Goal: Task Accomplishment & Management: Complete application form

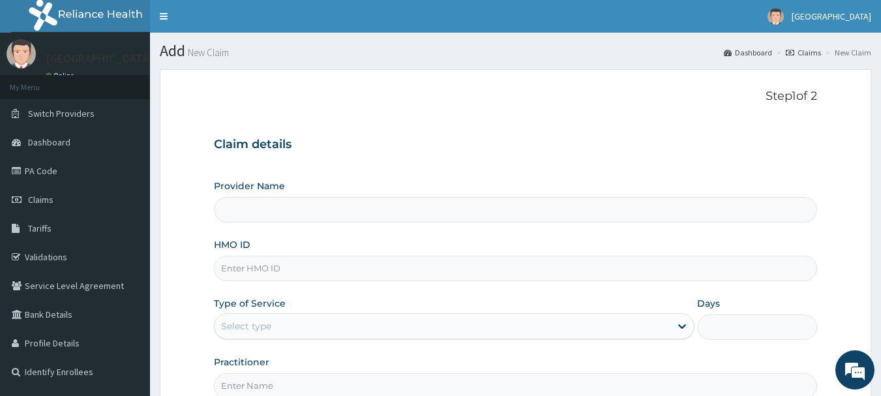
click at [431, 271] on input "HMO ID" at bounding box center [516, 268] width 604 height 25
type input "sdi/10168/a"
click at [298, 322] on div "Select type" at bounding box center [443, 326] width 456 height 21
click at [329, 314] on div "Select type" at bounding box center [454, 326] width 481 height 26
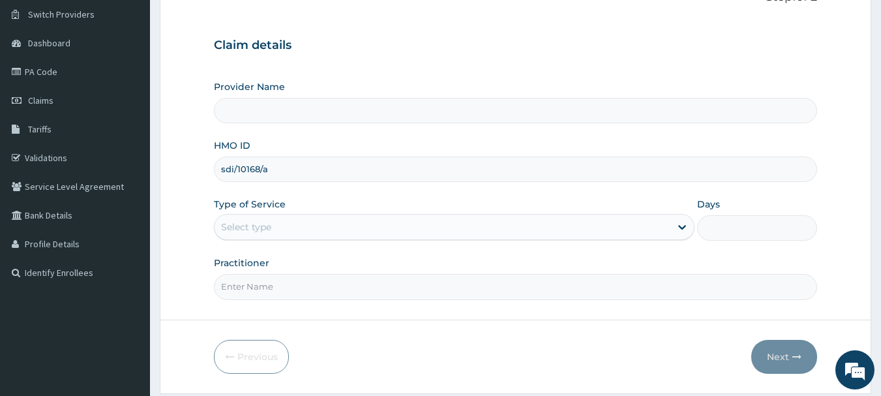
scroll to position [140, 0]
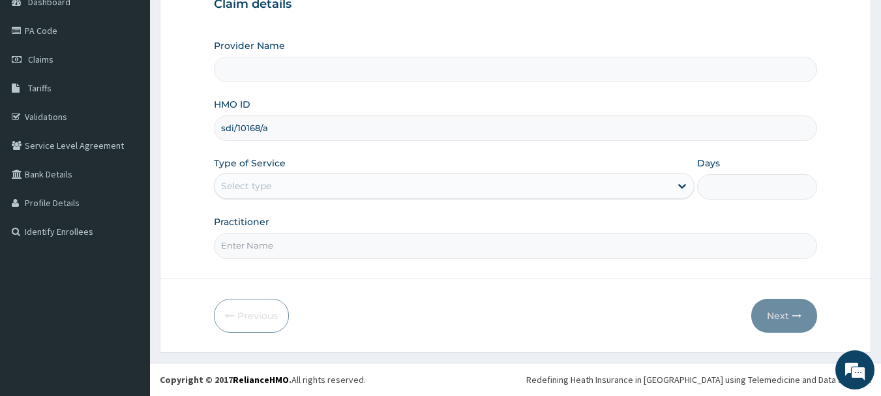
click at [625, 249] on input "Practitioner" at bounding box center [516, 245] width 604 height 25
type input "[PERSON_NAME]"
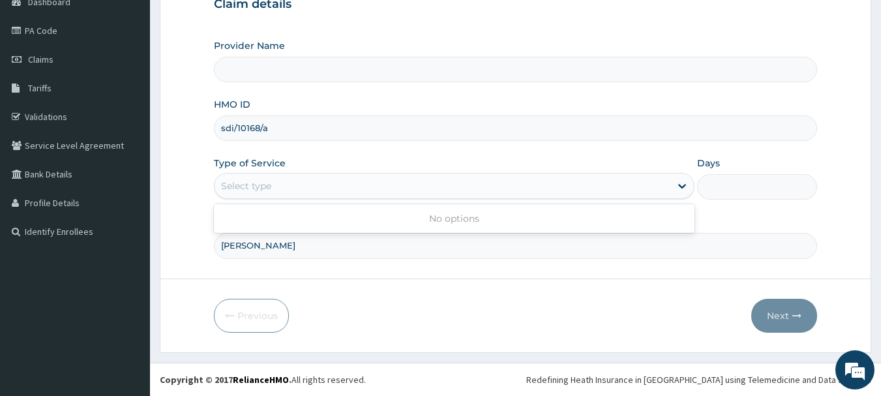
click at [330, 177] on div "Select type" at bounding box center [443, 185] width 456 height 21
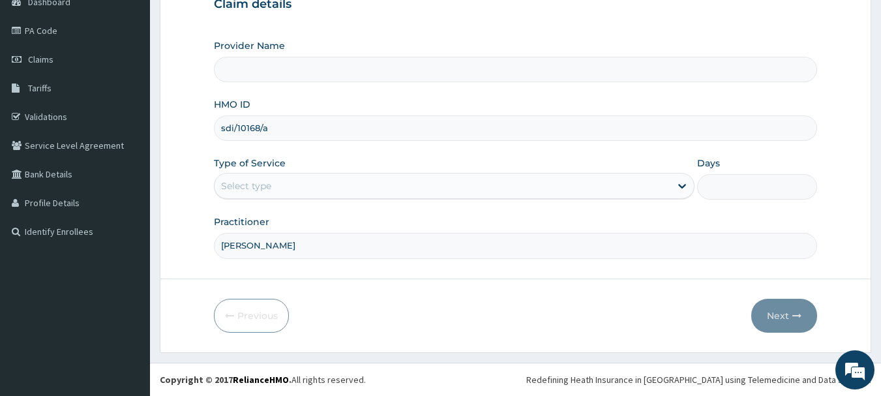
click at [330, 177] on div "Select type" at bounding box center [443, 185] width 456 height 21
click at [341, 158] on div "Type of Service Select type" at bounding box center [454, 178] width 481 height 43
click at [339, 180] on div "Select type" at bounding box center [443, 185] width 456 height 21
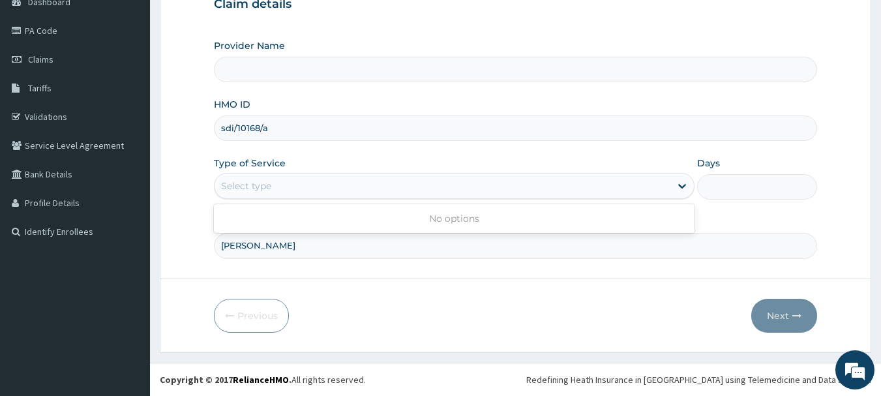
click at [339, 180] on div "Select type" at bounding box center [443, 185] width 456 height 21
click at [363, 146] on div "Provider Name HMO ID sdi/10168/a Type of Service Use Up and Down to choose opti…" at bounding box center [516, 148] width 604 height 219
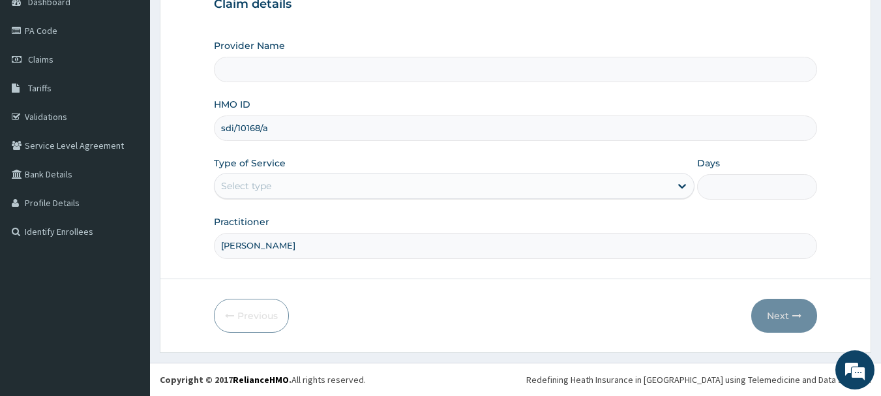
click at [363, 147] on div "Provider Name HMO ID sdi/10168/a Type of Service Select type Days Practitioner …" at bounding box center [516, 148] width 604 height 219
click at [347, 189] on div "Select type" at bounding box center [443, 185] width 456 height 21
click at [352, 160] on div "Type of Service Select type" at bounding box center [454, 178] width 481 height 43
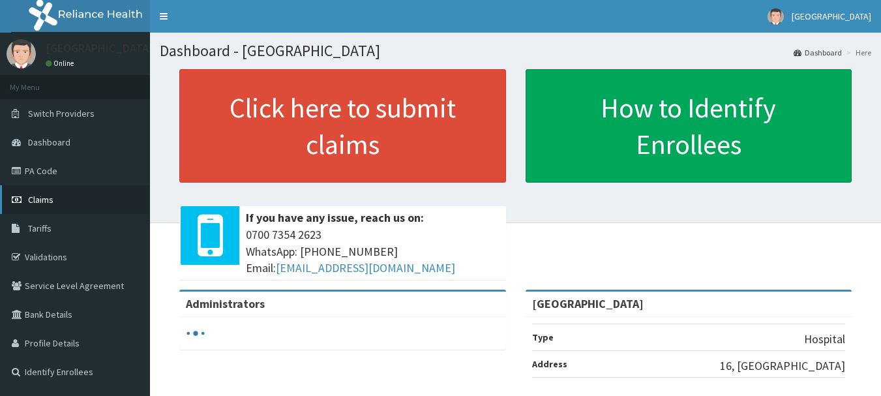
click at [32, 212] on link "Claims" at bounding box center [75, 199] width 150 height 29
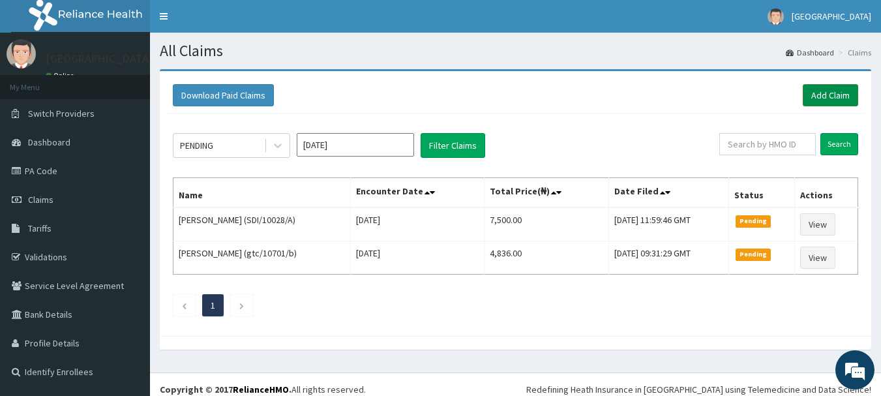
click at [810, 89] on link "Add Claim" at bounding box center [830, 95] width 55 height 22
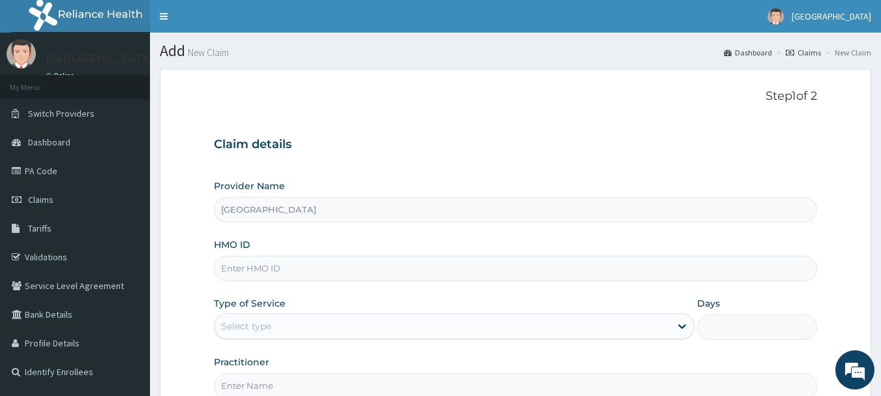
click at [536, 265] on input "HMO ID" at bounding box center [516, 268] width 604 height 25
type input "sdi/10168/a"
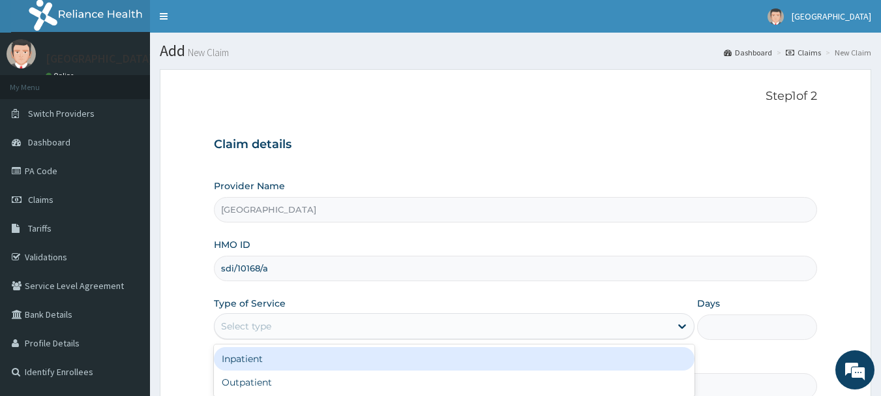
click at [350, 324] on div "Select type" at bounding box center [443, 326] width 456 height 21
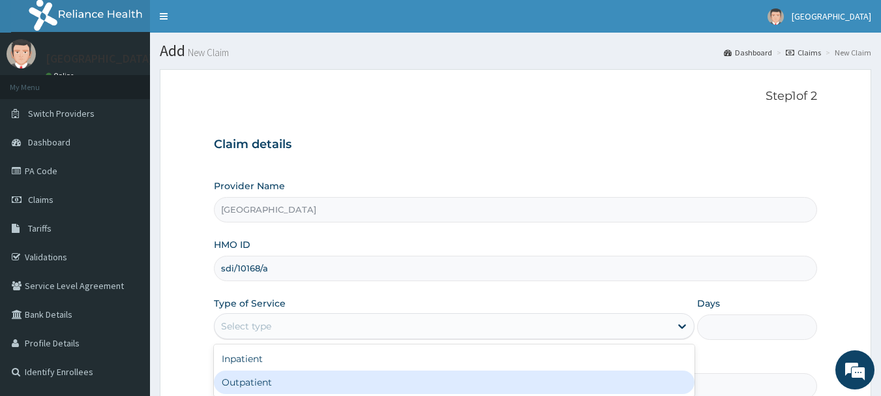
click at [331, 376] on div "Outpatient" at bounding box center [454, 382] width 481 height 23
type input "1"
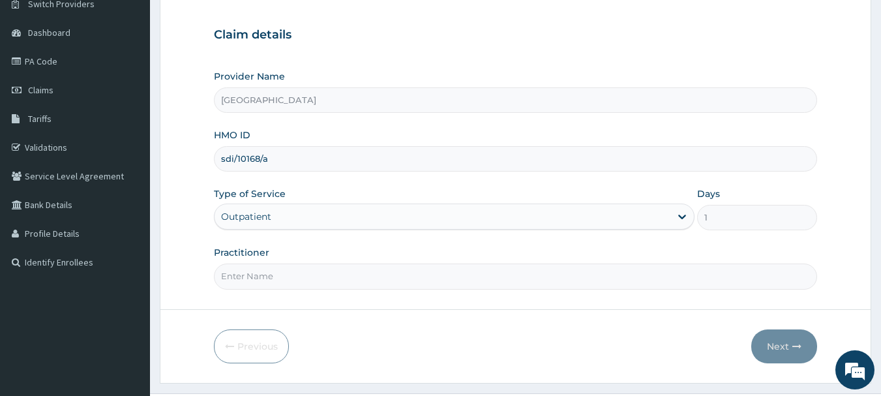
scroll to position [140, 0]
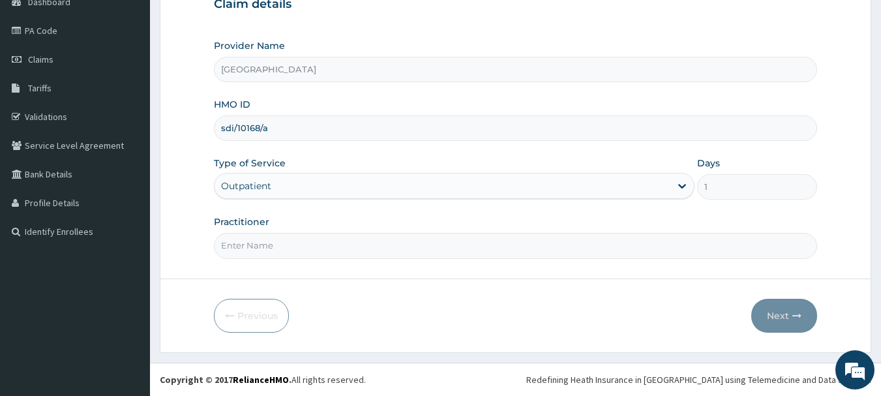
click at [594, 254] on input "Practitioner" at bounding box center [516, 245] width 604 height 25
type input "[PERSON_NAME]"
click at [782, 317] on button "Next" at bounding box center [784, 316] width 66 height 34
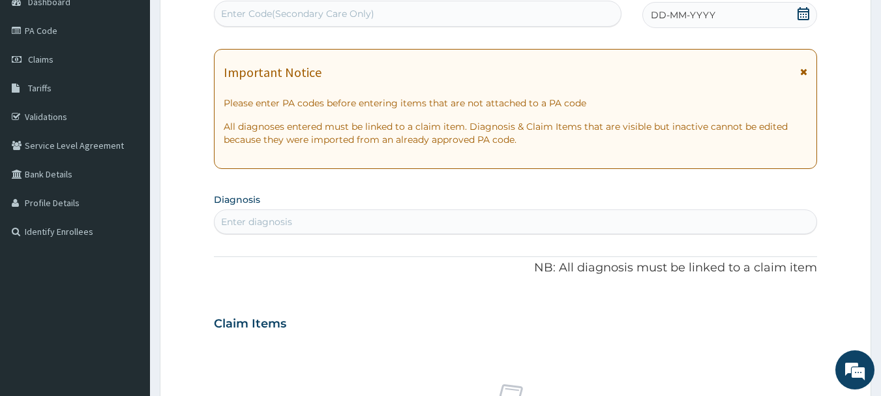
click at [796, 15] on div "DD-MM-YYYY" at bounding box center [730, 15] width 175 height 26
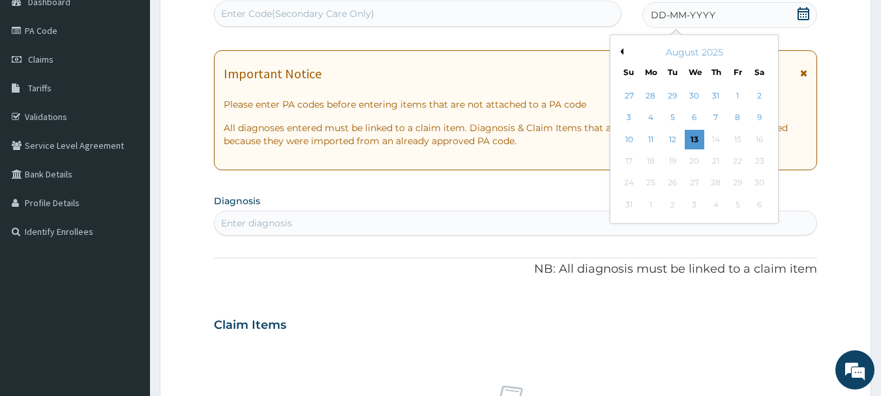
click at [803, 10] on icon at bounding box center [803, 13] width 13 height 13
click at [658, 144] on div "11" at bounding box center [651, 140] width 20 height 20
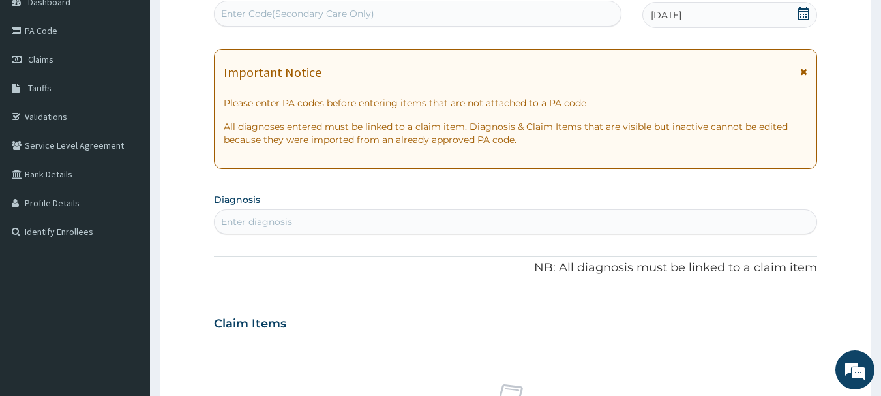
click at [558, 220] on div "Enter diagnosis" at bounding box center [516, 221] width 603 height 21
type input "MALARIA"
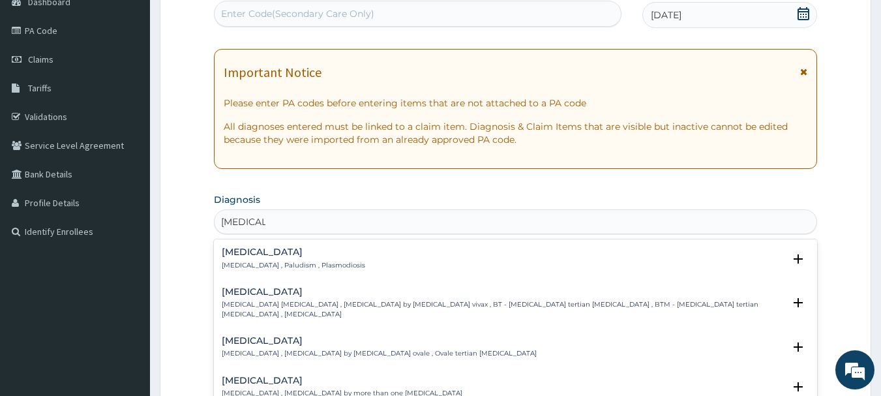
click at [331, 252] on div "Malaria Malaria , Paludism , Plasmodiosis" at bounding box center [516, 258] width 588 height 23
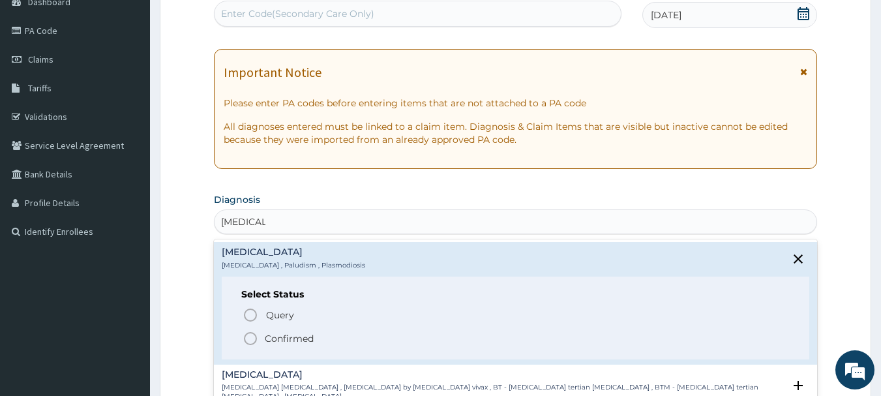
click at [261, 339] on span "Confirmed" at bounding box center [517, 339] width 548 height 16
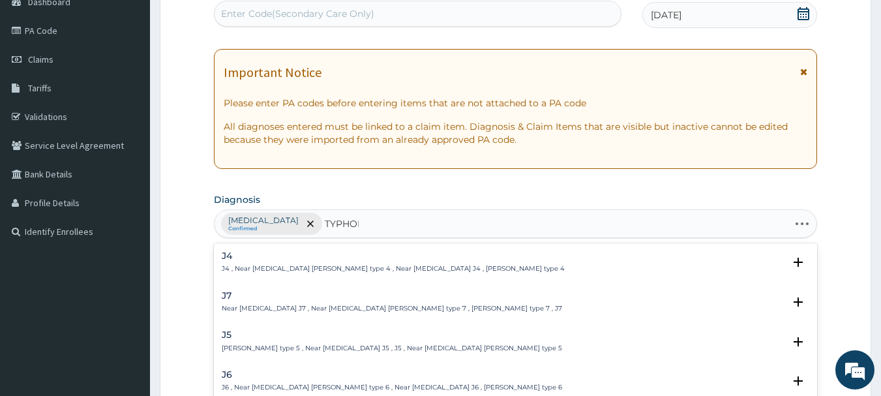
type input "TYPHOID"
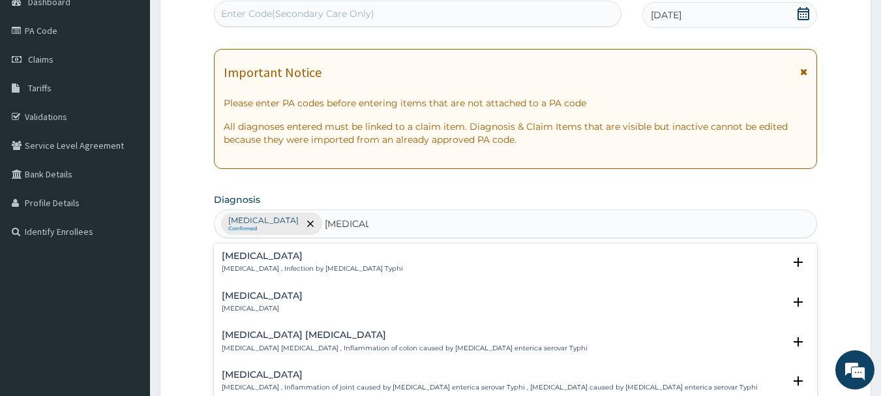
click at [254, 262] on div "Typhoid fever Typhoid fever , Infection by Salmonella Typhi" at bounding box center [312, 262] width 181 height 23
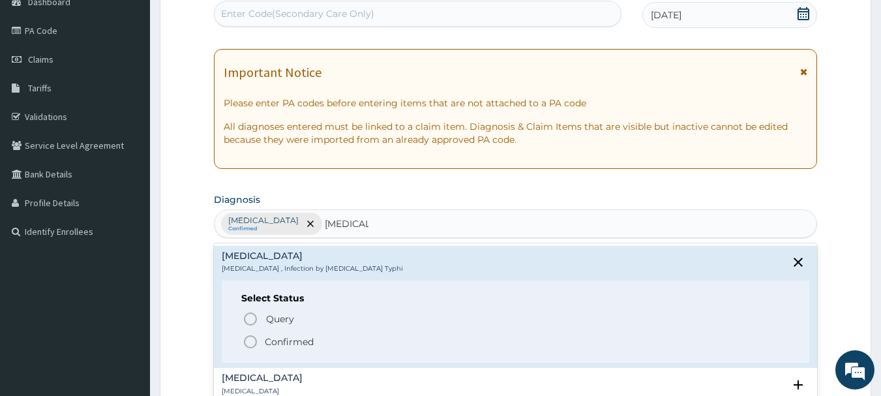
click at [249, 332] on div "Query Query covers suspected (?), Keep in view (kiv), Ruled out (r/o) Confirmed" at bounding box center [515, 330] width 549 height 40
click at [249, 339] on icon "status option filled" at bounding box center [251, 342] width 16 height 16
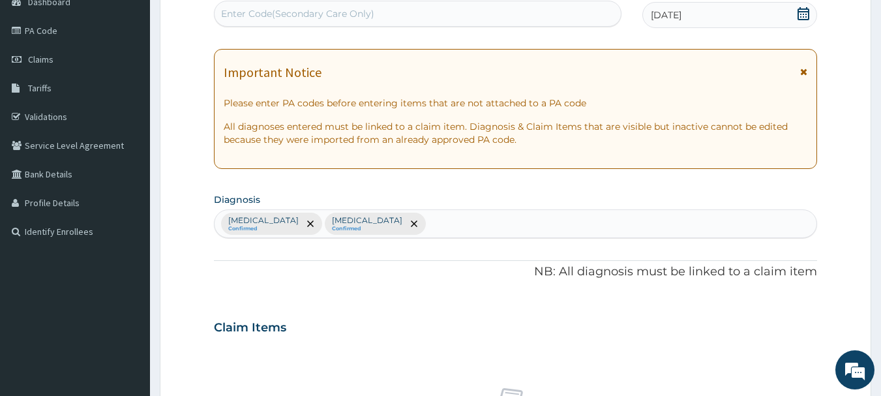
scroll to position [487, 0]
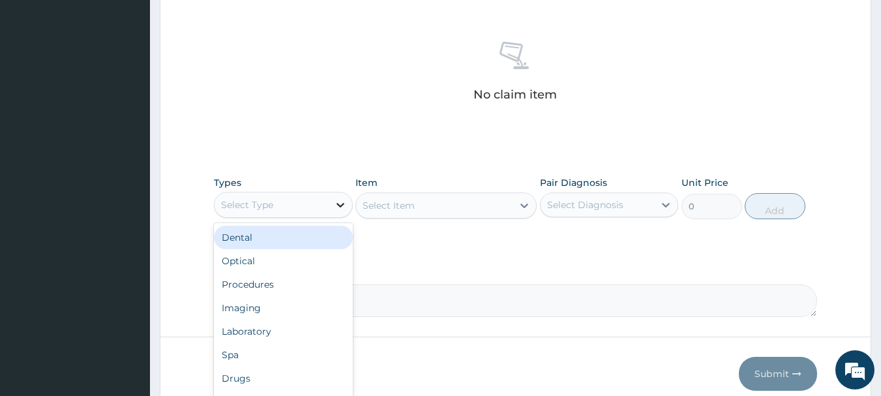
click at [329, 196] on div at bounding box center [340, 204] width 23 height 23
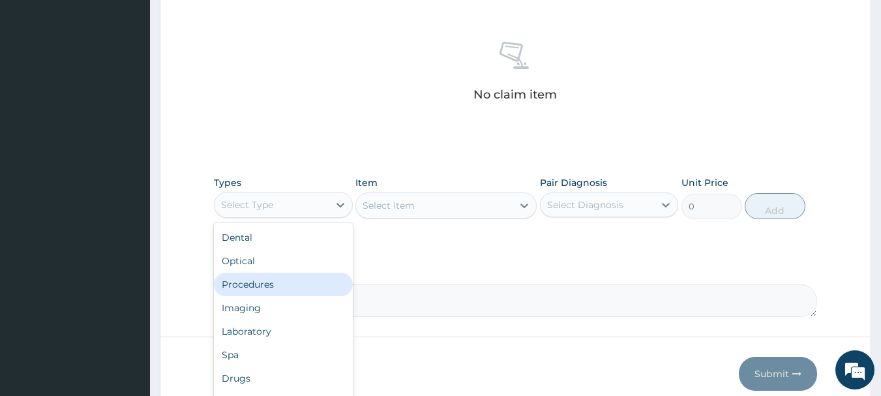
click at [303, 273] on div "Procedures" at bounding box center [283, 284] width 139 height 23
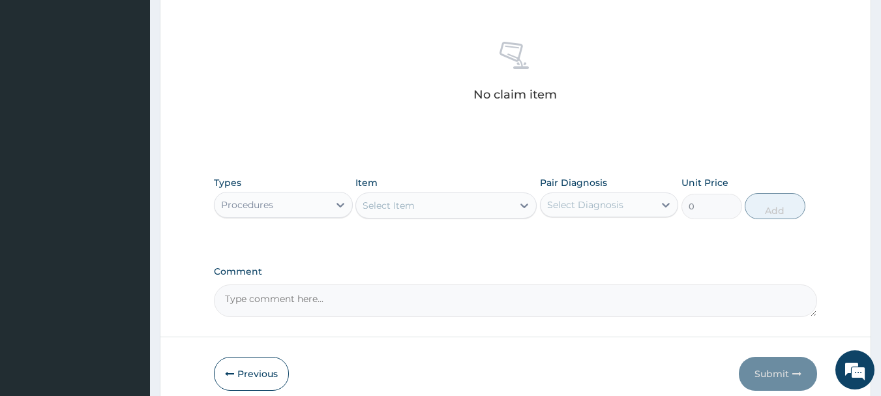
click at [440, 214] on div "Select Item" at bounding box center [434, 205] width 157 height 21
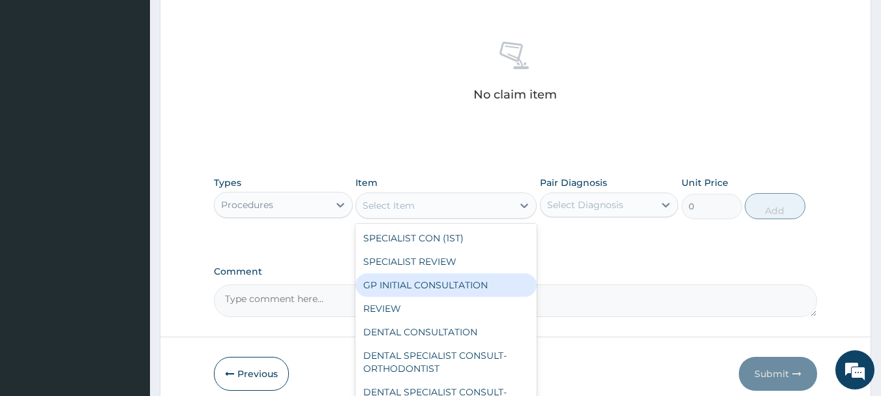
click at [411, 286] on div "GP INITIAL CONSULTATION" at bounding box center [446, 284] width 181 height 23
type input "1500"
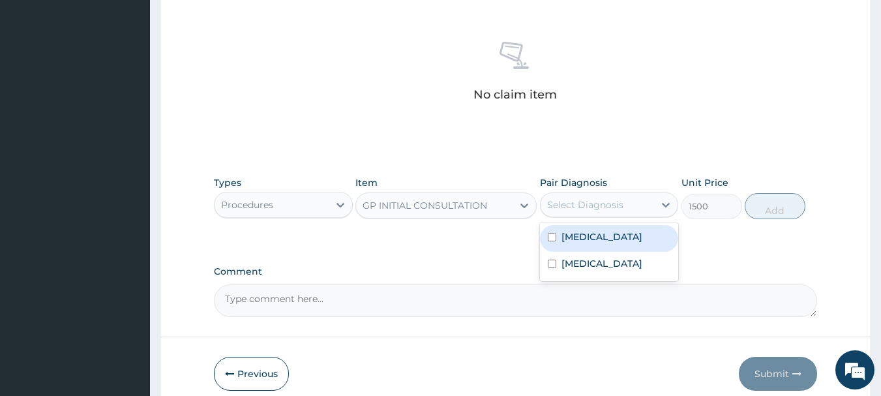
click at [586, 203] on div "Select Diagnosis" at bounding box center [585, 204] width 76 height 13
click at [578, 239] on label "Malaria" at bounding box center [602, 236] width 81 height 13
checkbox input "true"
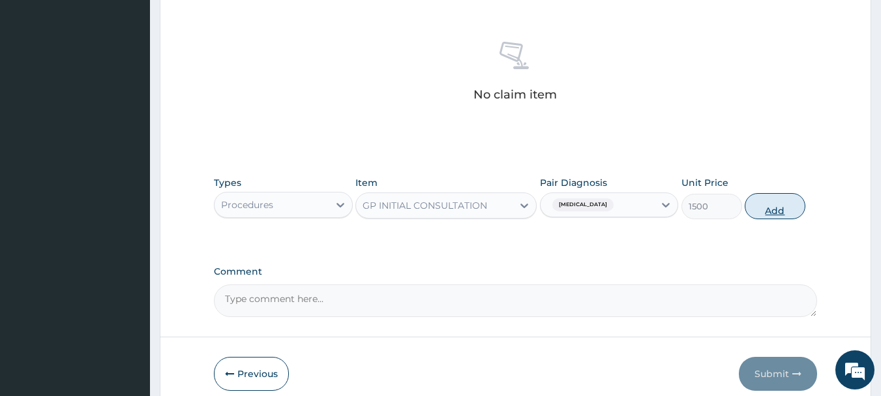
click at [778, 208] on button "Add" at bounding box center [775, 206] width 61 height 26
type input "0"
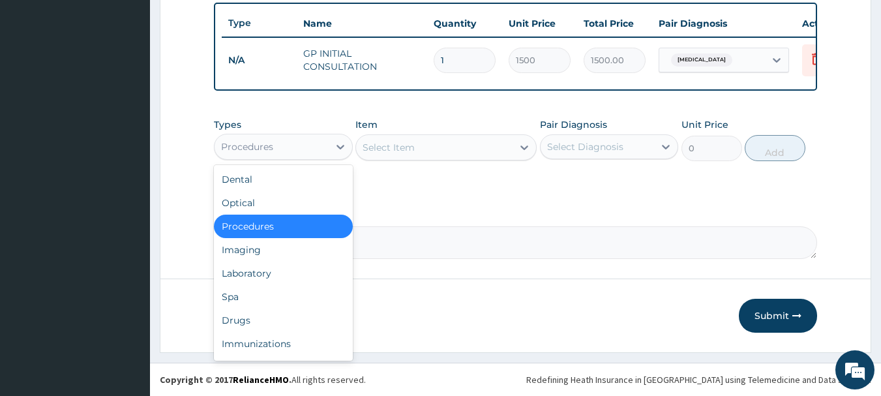
click at [322, 144] on div "Procedures" at bounding box center [272, 146] width 114 height 21
click at [287, 271] on div "Laboratory" at bounding box center [283, 273] width 139 height 23
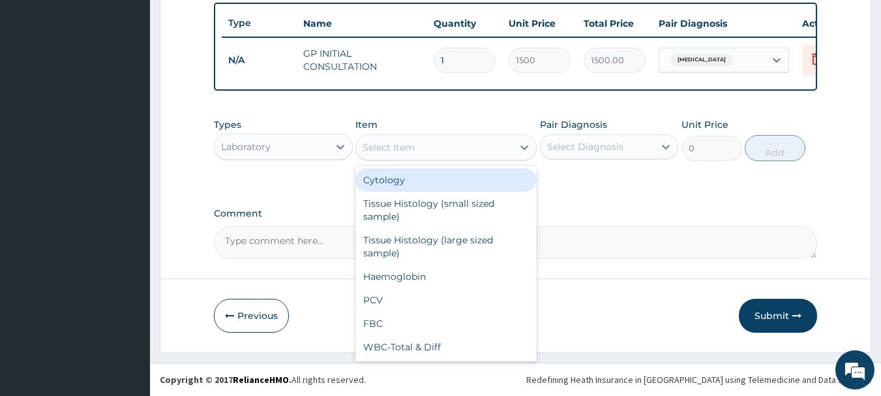
click at [406, 154] on div "Select Item" at bounding box center [389, 147] width 52 height 13
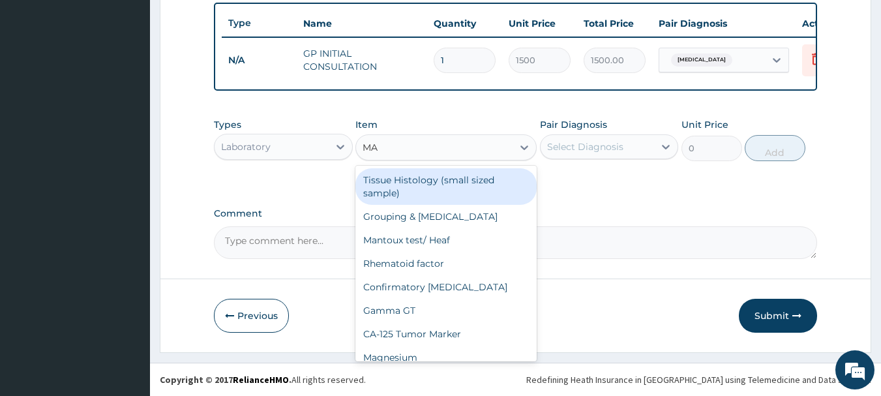
type input "MAL"
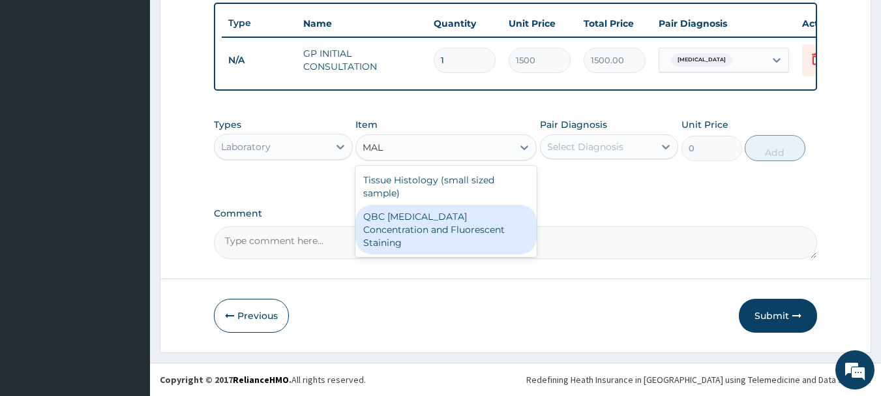
click at [407, 226] on div "QBC Malaria Concentration and Fluorescent Staining" at bounding box center [446, 230] width 181 height 50
type input "1500"
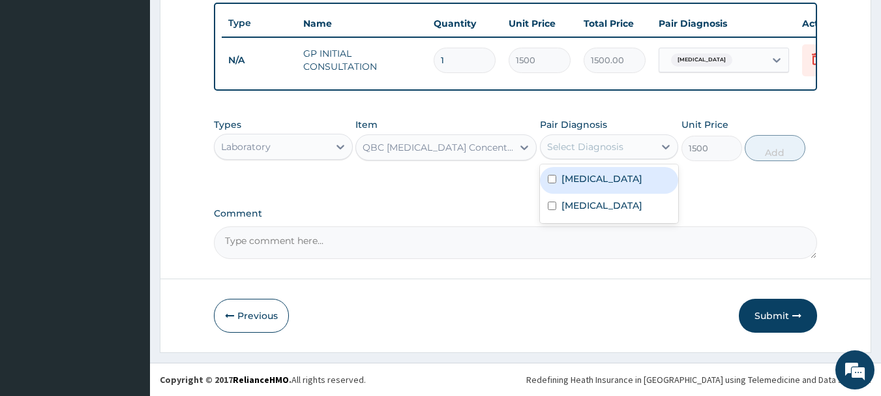
click at [577, 144] on div "Select Diagnosis" at bounding box center [598, 146] width 114 height 21
click at [574, 185] on label "Malaria" at bounding box center [602, 178] width 81 height 13
checkbox input "true"
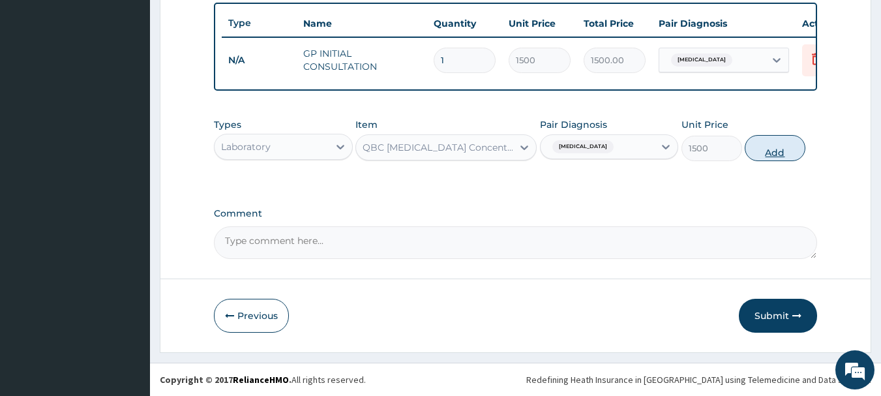
click at [756, 144] on button "Add" at bounding box center [775, 148] width 61 height 26
type input "0"
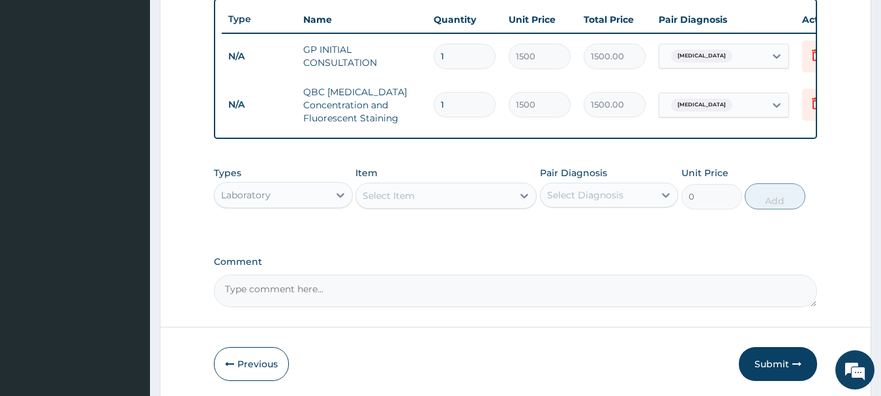
click at [471, 206] on div "Select Item" at bounding box center [434, 195] width 157 height 21
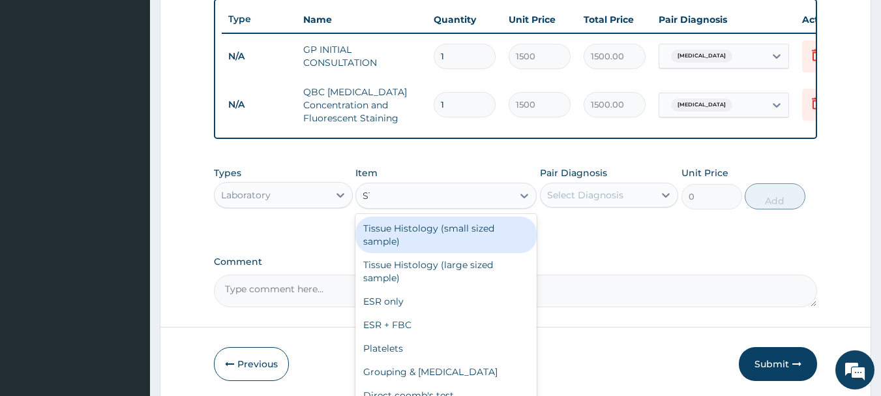
type input "STOO"
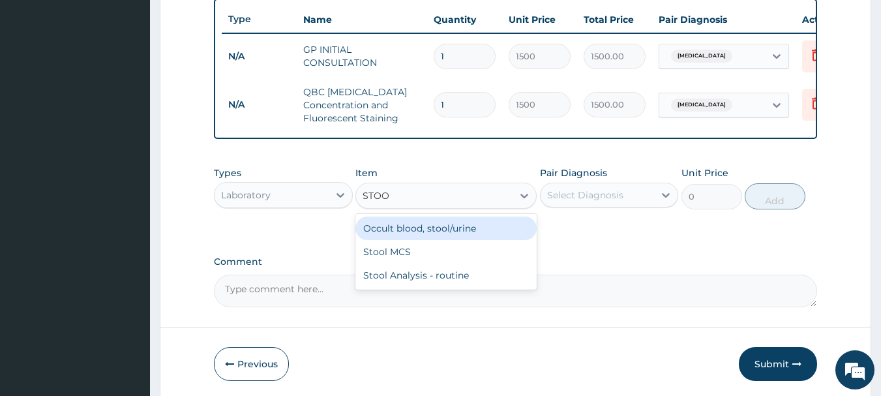
click at [468, 232] on div "Occult blood, stool/urine" at bounding box center [446, 228] width 181 height 23
type input "1500"
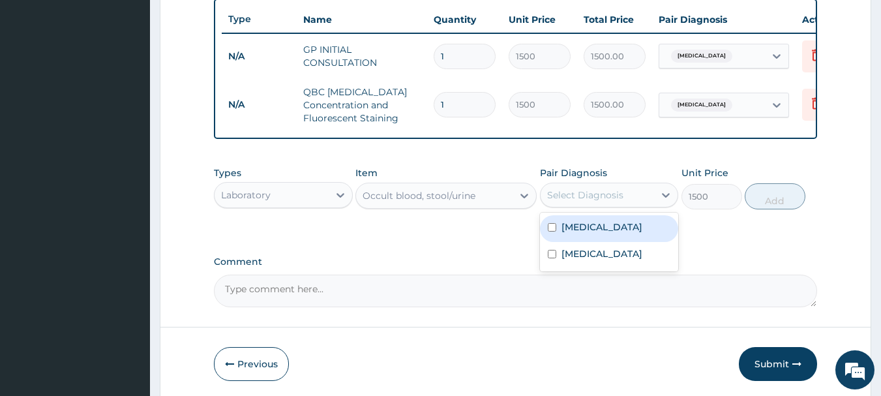
click at [573, 202] on div "Select Diagnosis" at bounding box center [585, 195] width 76 height 13
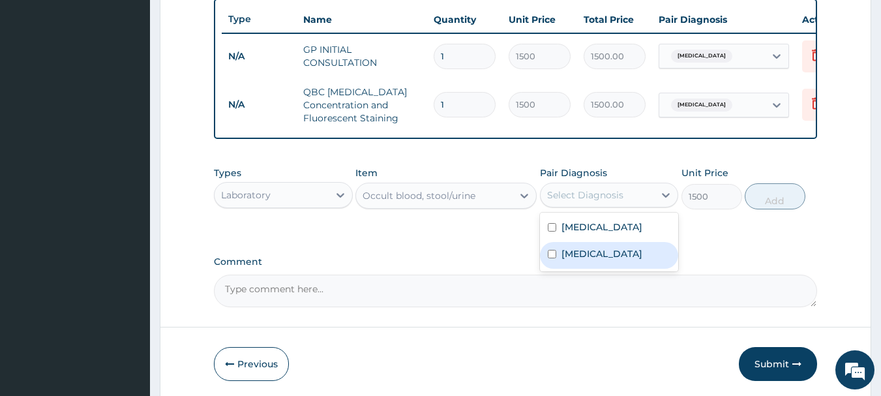
click at [570, 259] on label "Typhoid fever" at bounding box center [602, 253] width 81 height 13
checkbox input "true"
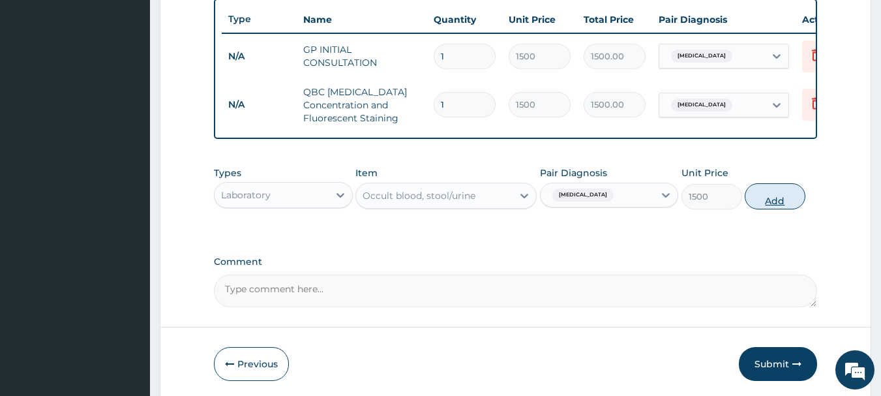
click at [785, 198] on button "Add" at bounding box center [775, 196] width 61 height 26
type input "0"
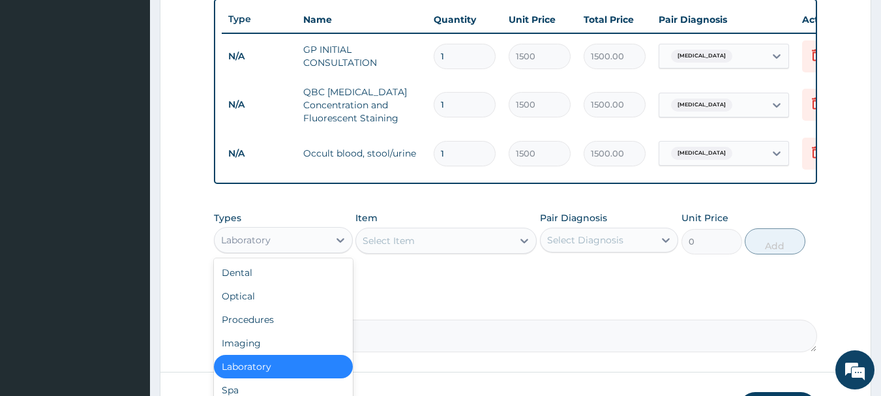
click at [326, 245] on div "Laboratory" at bounding box center [272, 240] width 114 height 21
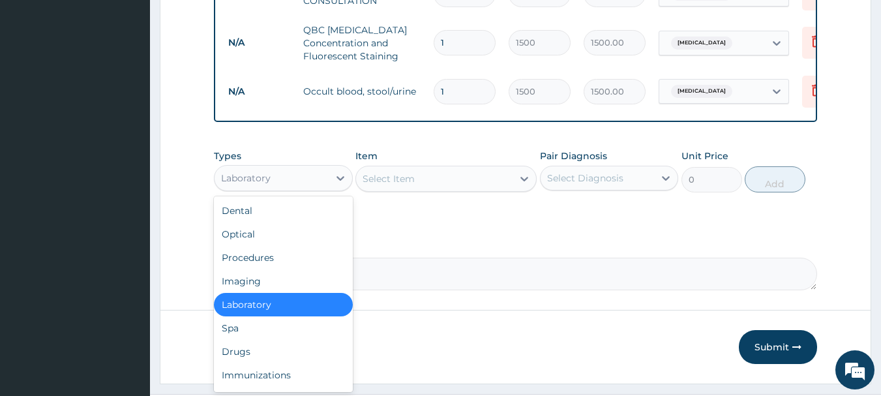
scroll to position [590, 0]
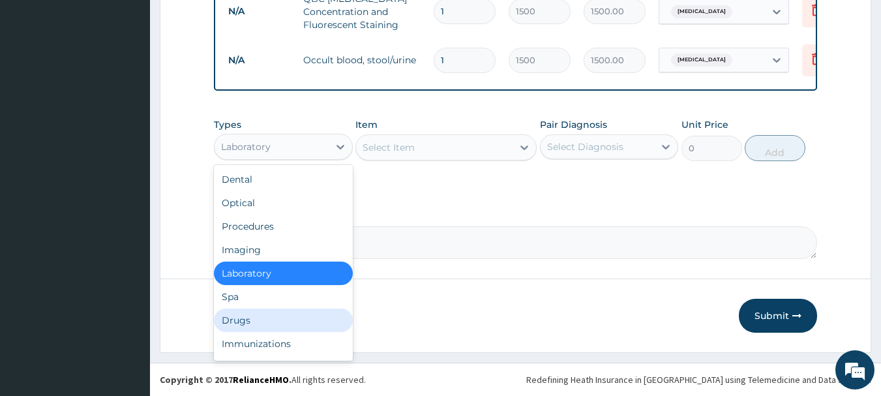
click at [234, 318] on div "Drugs" at bounding box center [283, 320] width 139 height 23
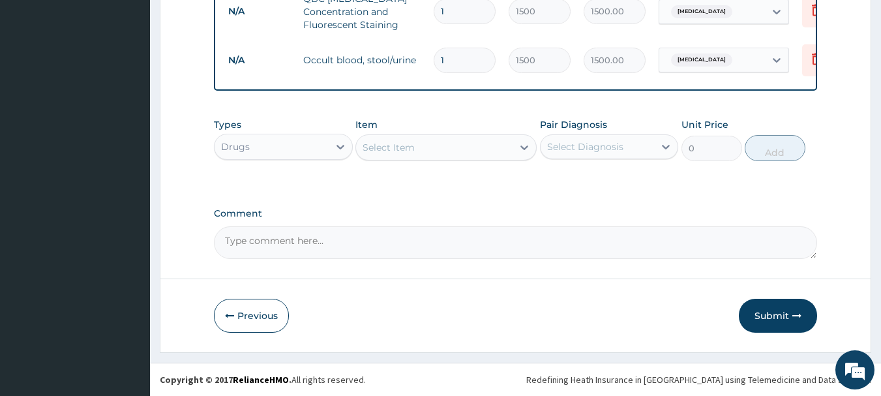
click at [427, 145] on div "Select Item" at bounding box center [434, 147] width 157 height 21
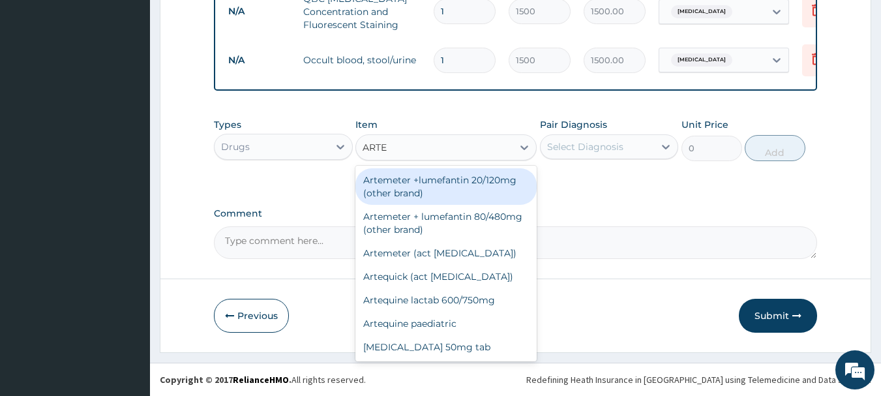
type input "ARTEM"
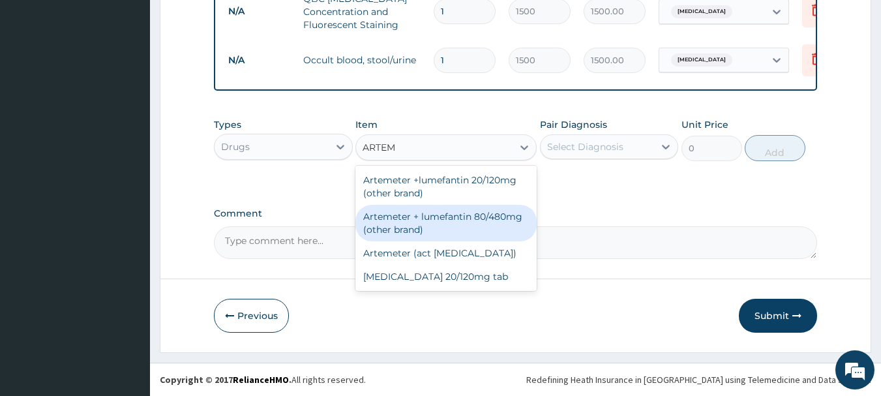
click at [432, 213] on div "Artemeter + lumefantin 80/480mg (other brand)" at bounding box center [446, 223] width 181 height 37
type input "153.6"
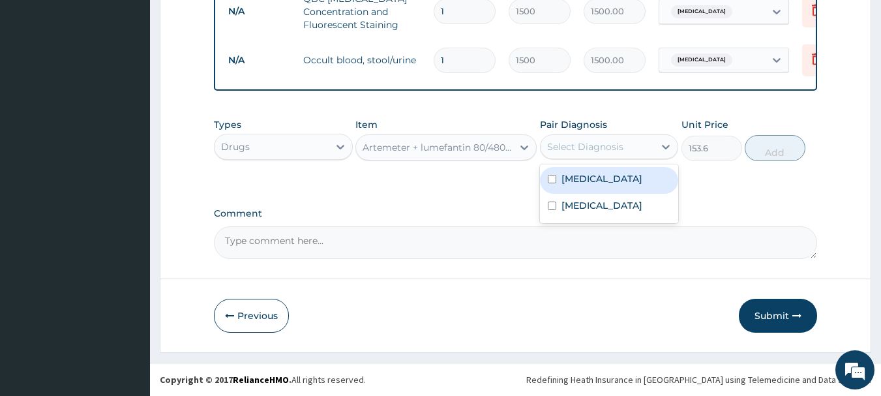
click at [620, 145] on div "Select Diagnosis" at bounding box center [585, 146] width 76 height 13
click at [616, 172] on div "Malaria" at bounding box center [609, 180] width 139 height 27
checkbox input "true"
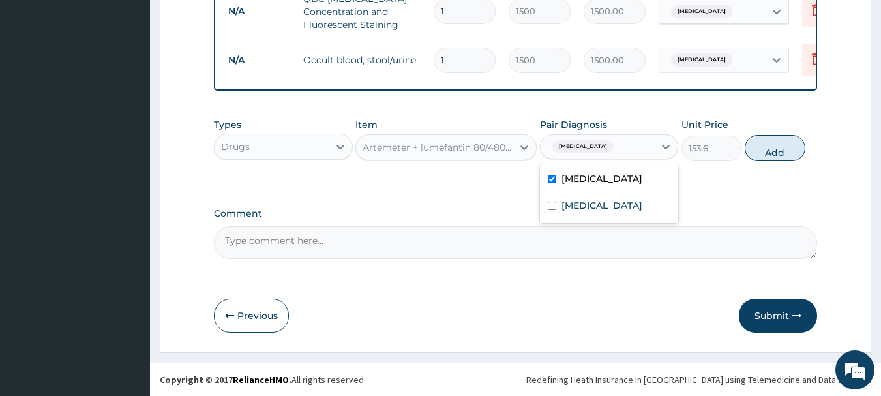
click at [748, 155] on button "Add" at bounding box center [775, 148] width 61 height 26
type input "0"
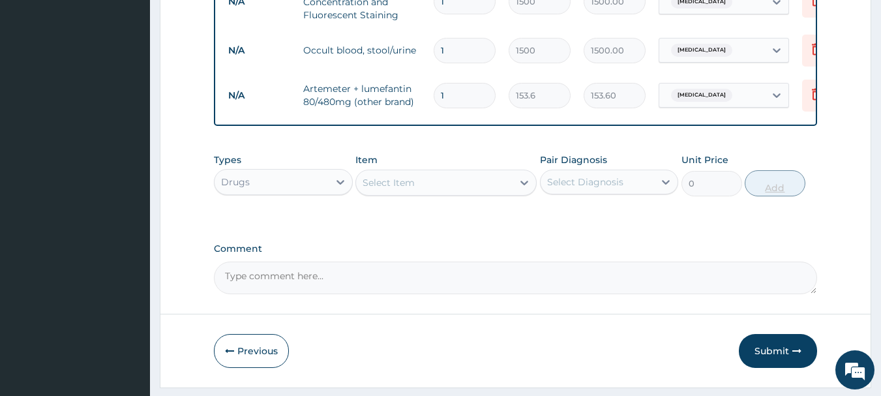
type input "0.00"
type input "6"
type input "921.60"
type input "6"
click at [427, 186] on div "Select Item" at bounding box center [434, 182] width 157 height 21
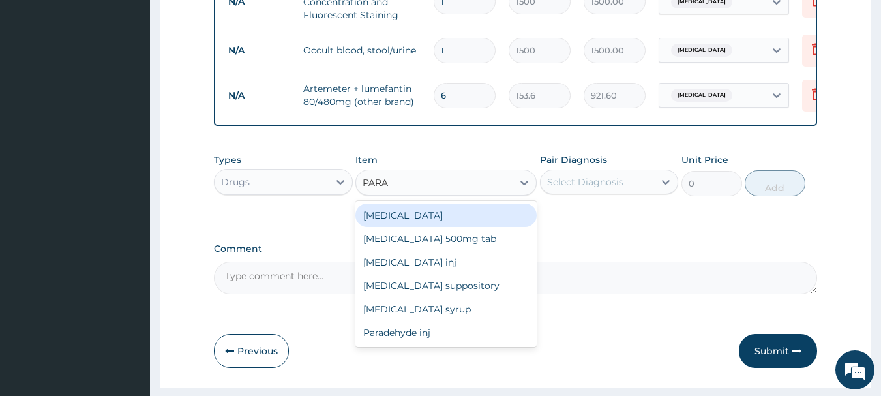
type input "PARAC"
click at [423, 227] on div "Paracetamol 500mg tab" at bounding box center [446, 215] width 181 height 23
type input "5.6"
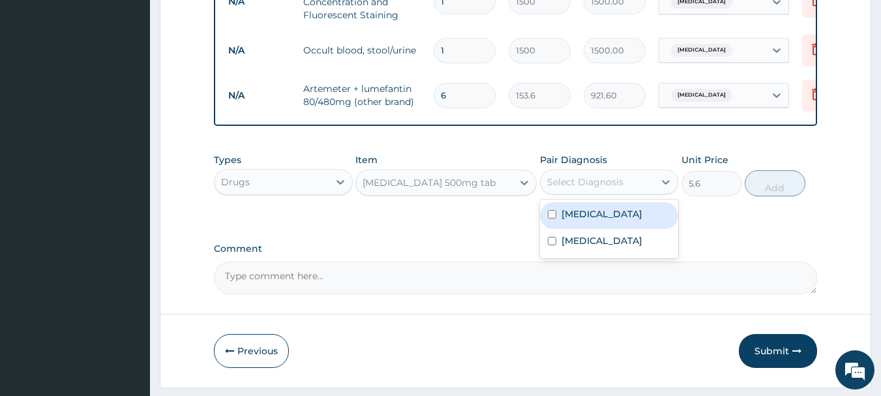
click at [572, 189] on div "Select Diagnosis" at bounding box center [585, 181] width 76 height 13
click at [568, 220] on label "Malaria" at bounding box center [602, 213] width 81 height 13
checkbox input "true"
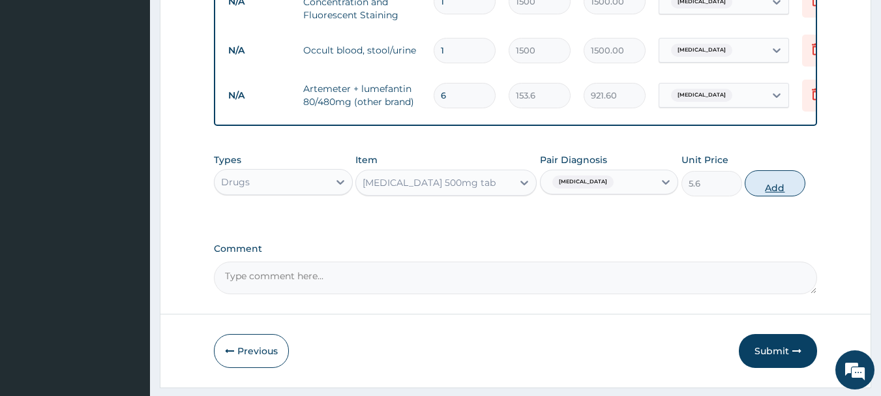
click at [755, 194] on button "Add" at bounding box center [775, 183] width 61 height 26
type input "0"
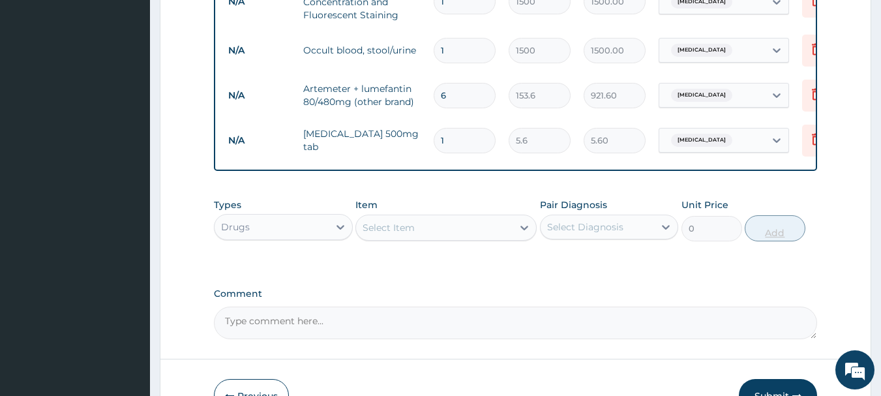
type input "18"
type input "100.80"
type input "18"
click at [485, 237] on div "Select Item" at bounding box center [434, 227] width 157 height 21
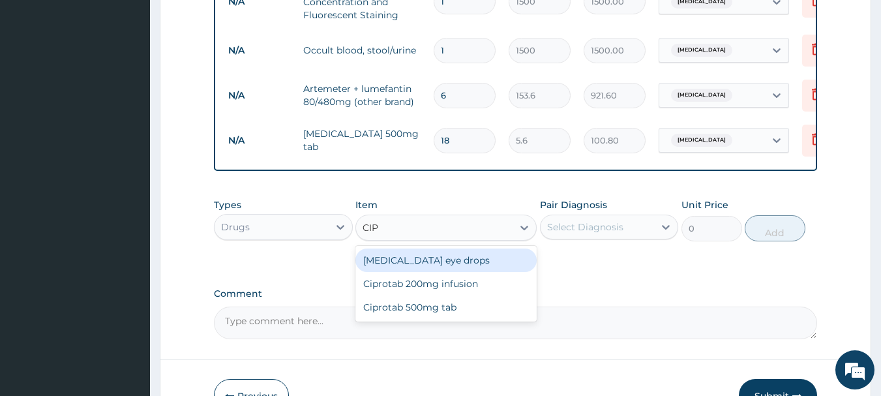
type input "CIPR"
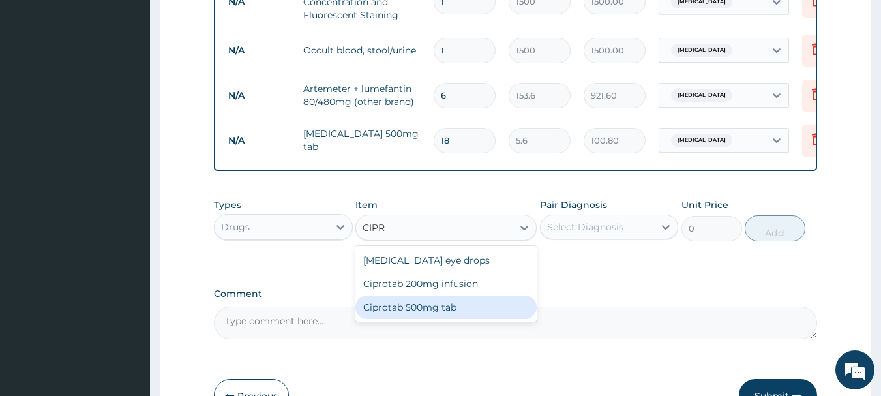
click at [466, 306] on div "Ciprotab 500mg tab" at bounding box center [446, 307] width 181 height 23
type input "120"
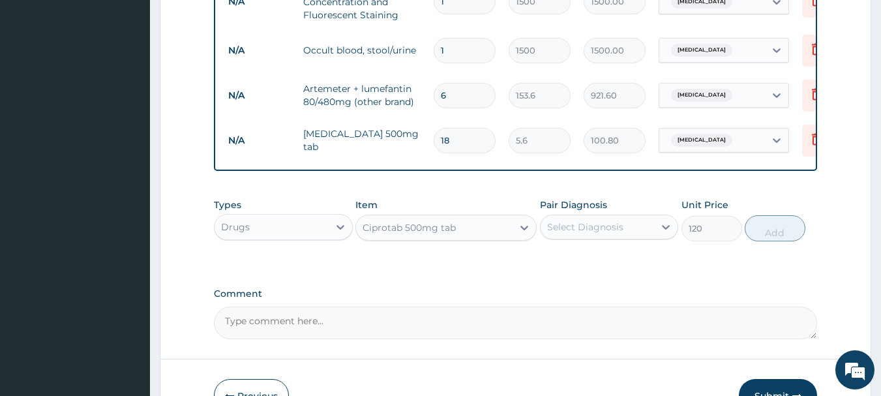
click at [607, 228] on div "Select Diagnosis" at bounding box center [598, 227] width 114 height 21
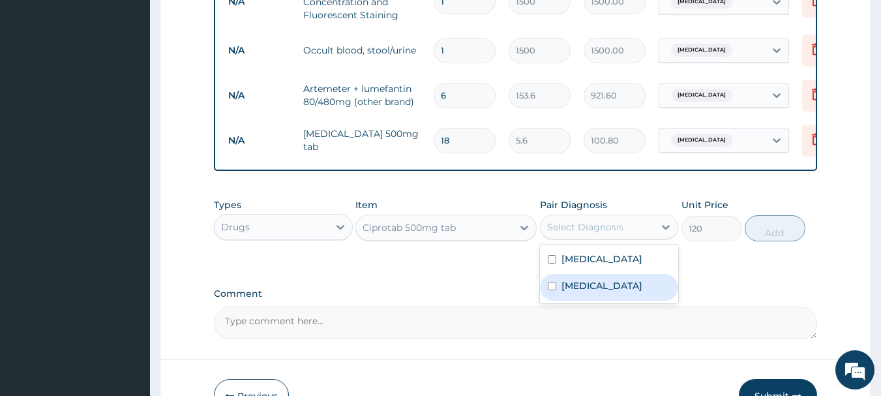
click at [597, 292] on label "Typhoid fever" at bounding box center [602, 285] width 81 height 13
checkbox input "true"
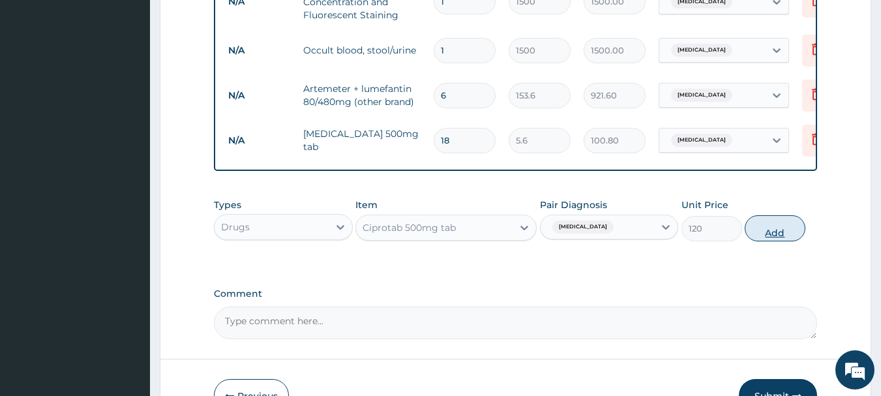
click at [765, 237] on button "Add" at bounding box center [775, 228] width 61 height 26
type input "0"
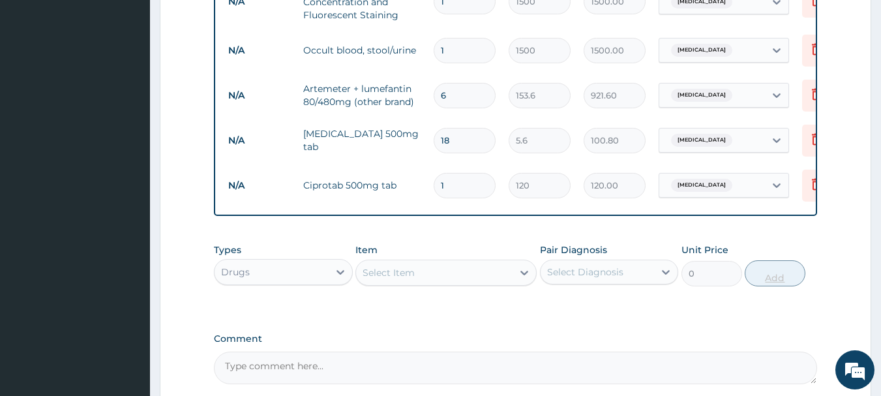
type input "14"
type input "1680.00"
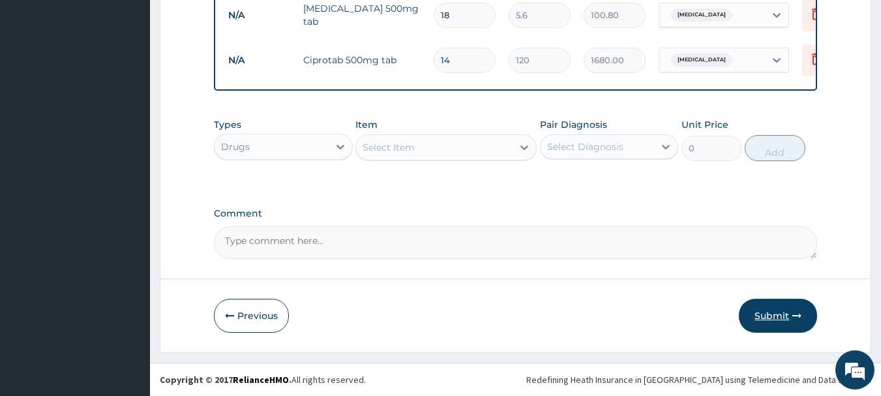
type input "14"
click at [786, 317] on button "Submit" at bounding box center [778, 316] width 78 height 34
